Goal: Task Accomplishment & Management: Use online tool/utility

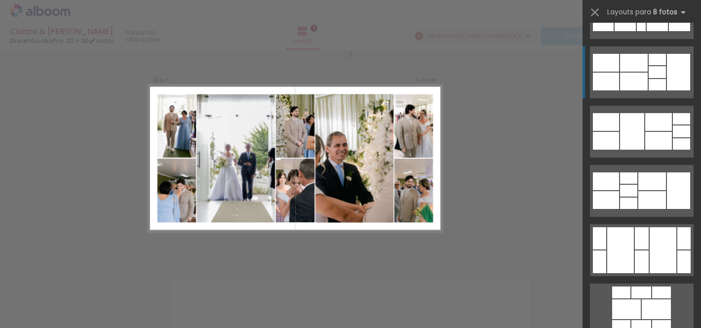
scroll to position [3015, 0]
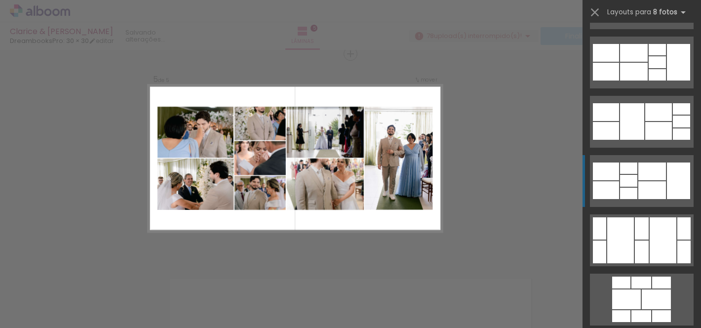
click at [655, 172] on div at bounding box center [652, 171] width 28 height 18
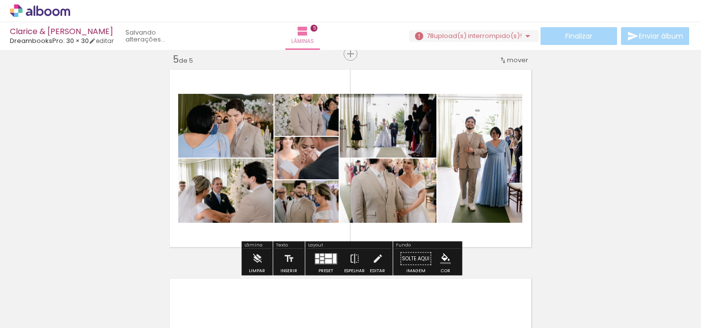
click at [334, 262] on quentale-layouter at bounding box center [326, 258] width 23 height 11
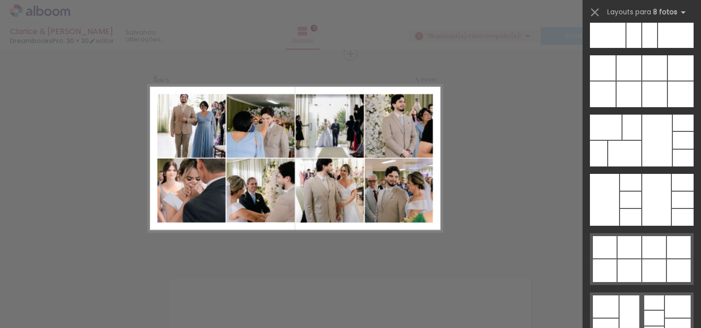
scroll to position [4953, 0]
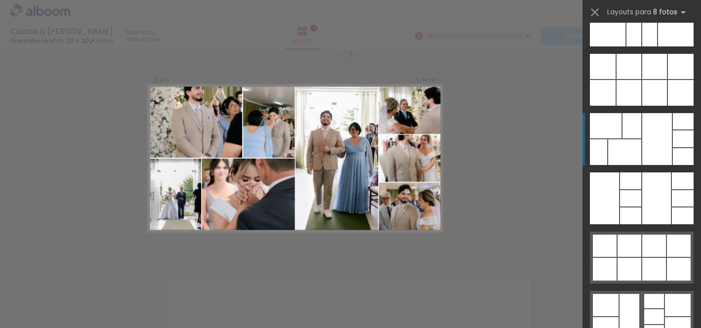
click at [654, 116] on div at bounding box center [657, 139] width 30 height 52
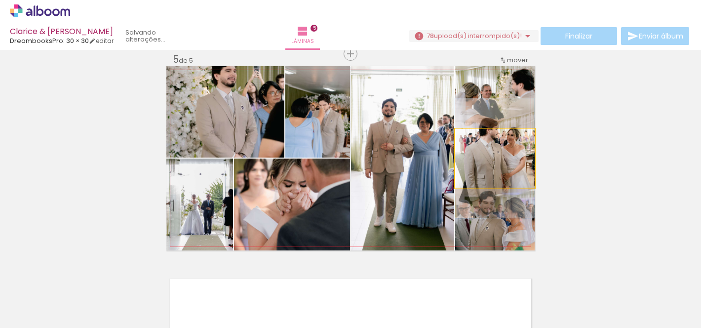
drag, startPoint x: 509, startPoint y: 173, endPoint x: 451, endPoint y: 173, distance: 57.8
click at [0, 0] on slot at bounding box center [0, 0] width 0 height 0
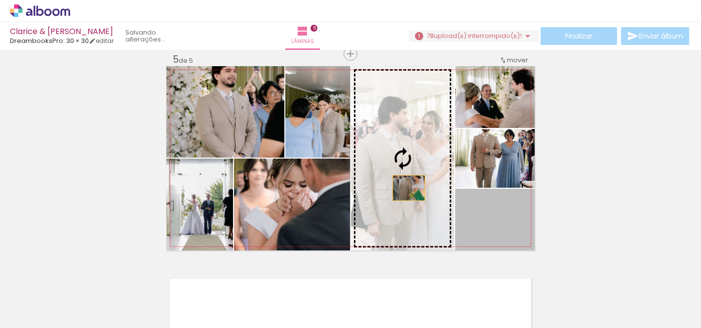
drag, startPoint x: 522, startPoint y: 225, endPoint x: 404, endPoint y: 185, distance: 124.0
click at [0, 0] on slot at bounding box center [0, 0] width 0 height 0
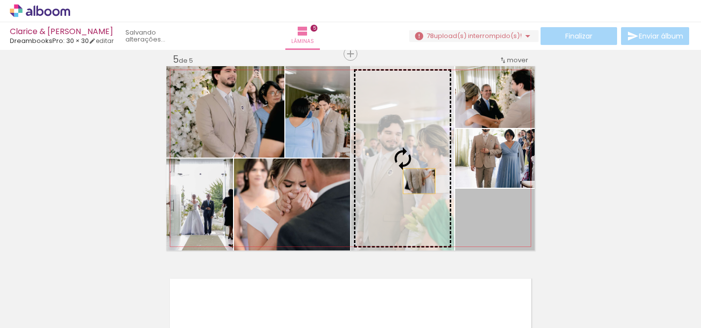
drag, startPoint x: 495, startPoint y: 228, endPoint x: 419, endPoint y: 181, distance: 88.9
click at [0, 0] on slot at bounding box center [0, 0] width 0 height 0
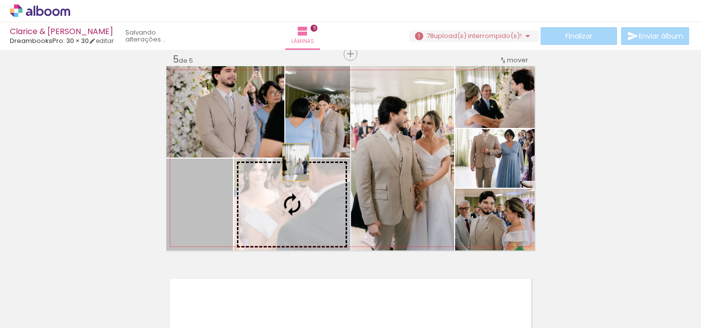
drag, startPoint x: 218, startPoint y: 204, endPoint x: 296, endPoint y: 162, distance: 88.8
click at [0, 0] on slot at bounding box center [0, 0] width 0 height 0
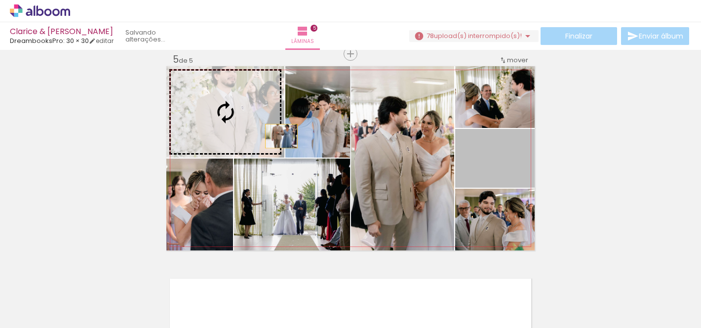
drag, startPoint x: 501, startPoint y: 162, endPoint x: 281, endPoint y: 136, distance: 220.8
click at [0, 0] on slot at bounding box center [0, 0] width 0 height 0
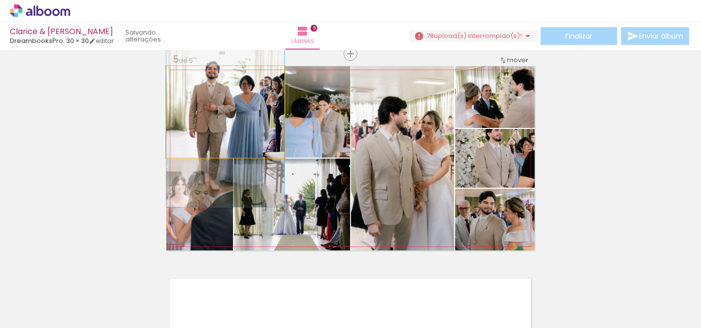
drag, startPoint x: 246, startPoint y: 147, endPoint x: 242, endPoint y: 155, distance: 9.1
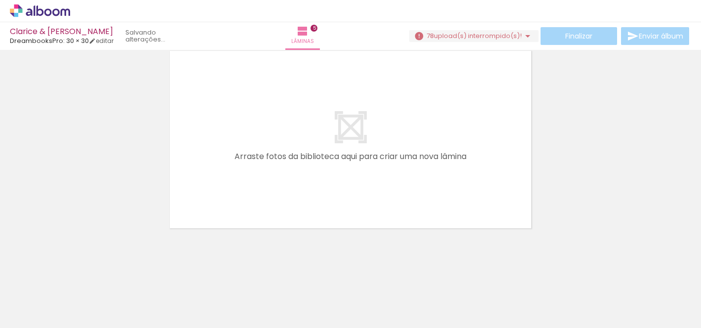
scroll to position [0, 3946]
